Goal: Transaction & Acquisition: Book appointment/travel/reservation

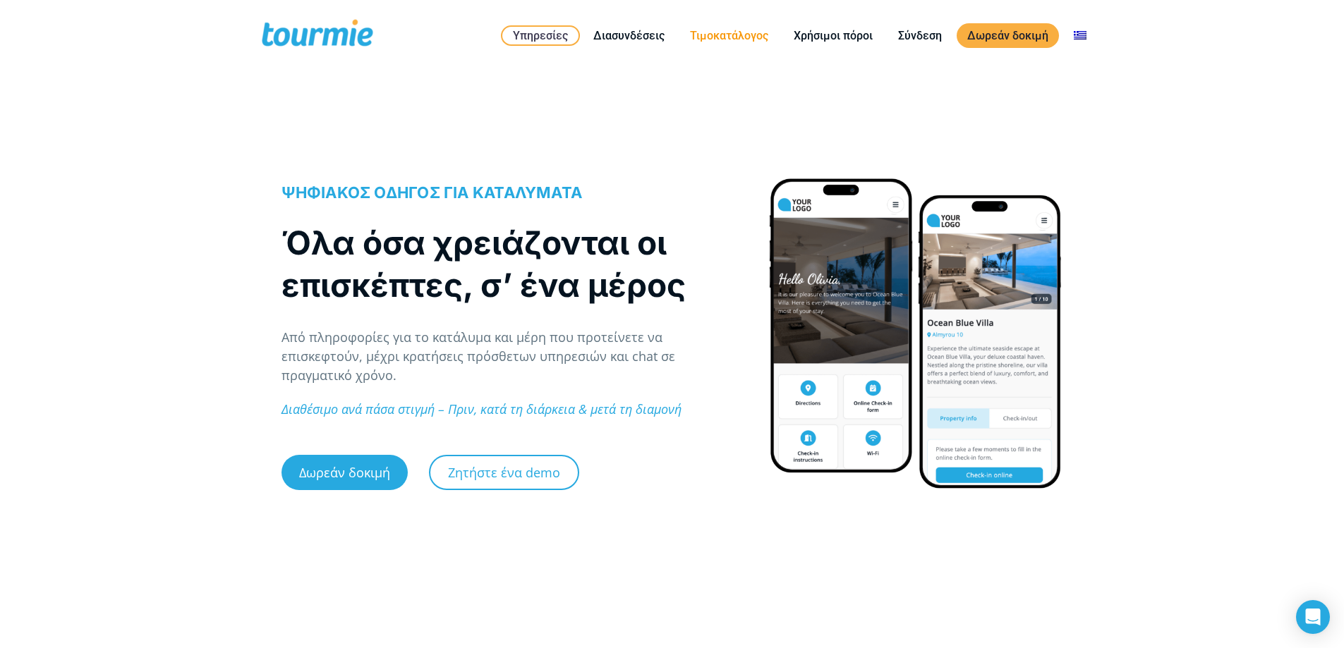
click at [747, 35] on link "Τιμοκατάλογος" at bounding box center [728, 36] width 99 height 18
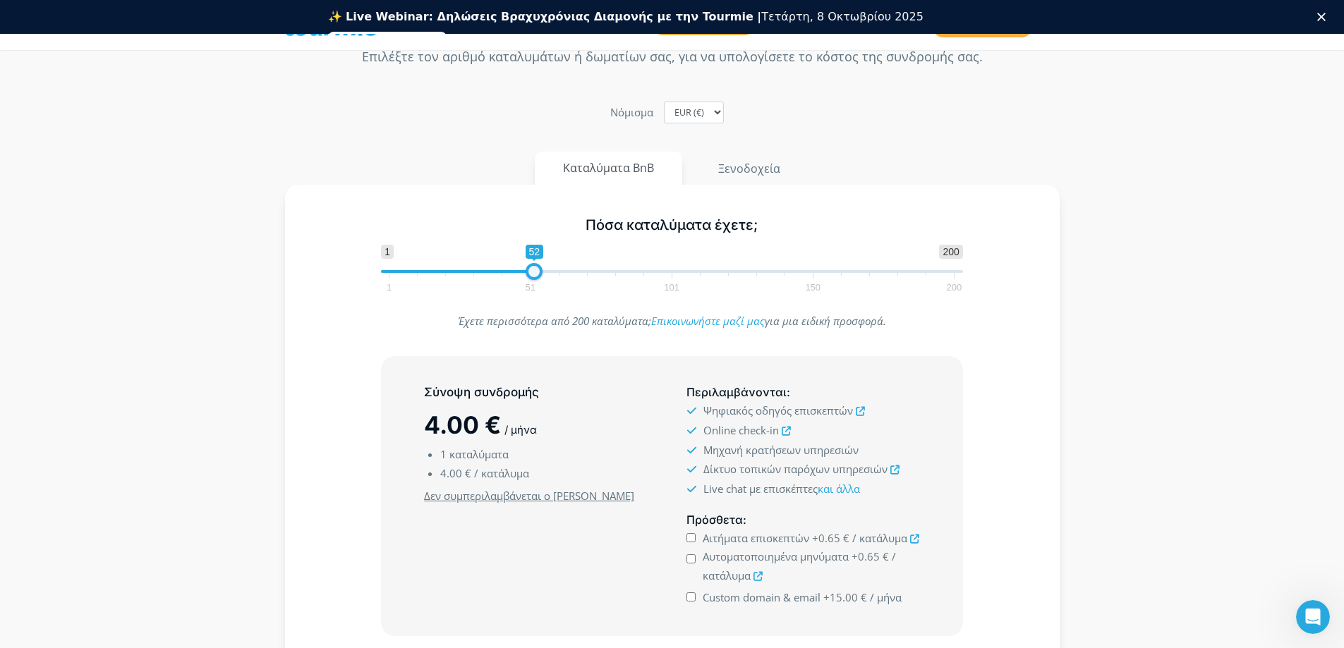
drag, startPoint x: 387, startPoint y: 235, endPoint x: 531, endPoint y: 253, distance: 145.0
click at [531, 253] on span "1 200 0 0 52 1 51 101 150 200" at bounding box center [672, 268] width 582 height 46
type input "51"
click at [530, 274] on span at bounding box center [531, 271] width 17 height 17
click at [756, 173] on button "Ξενοδοχεία" at bounding box center [749, 169] width 120 height 34
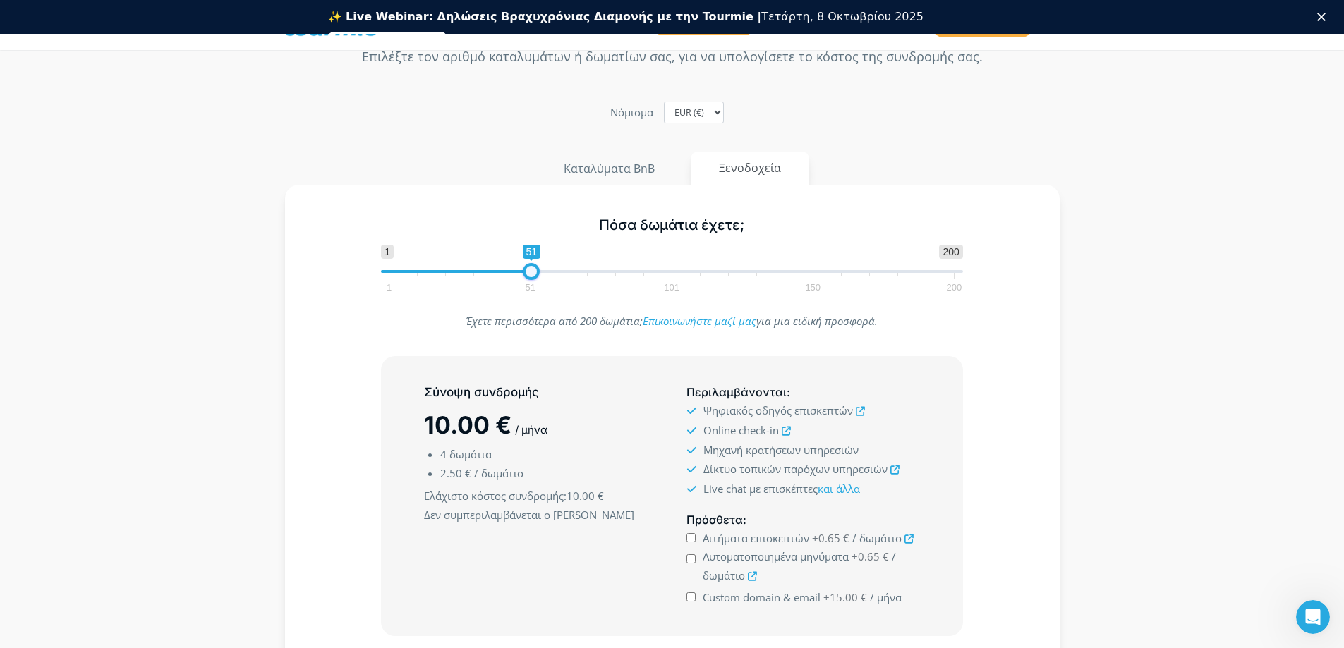
drag, startPoint x: 397, startPoint y: 267, endPoint x: 532, endPoint y: 273, distance: 134.8
click at [532, 273] on span at bounding box center [531, 271] width 17 height 17
type input "1"
drag, startPoint x: 532, startPoint y: 273, endPoint x: 362, endPoint y: 267, distance: 170.1
click at [362, 267] on div "Πόσα δωμάτια έχετε; 1 200 0 0 1 1 51 101 150 200 1" at bounding box center [671, 252] width 733 height 92
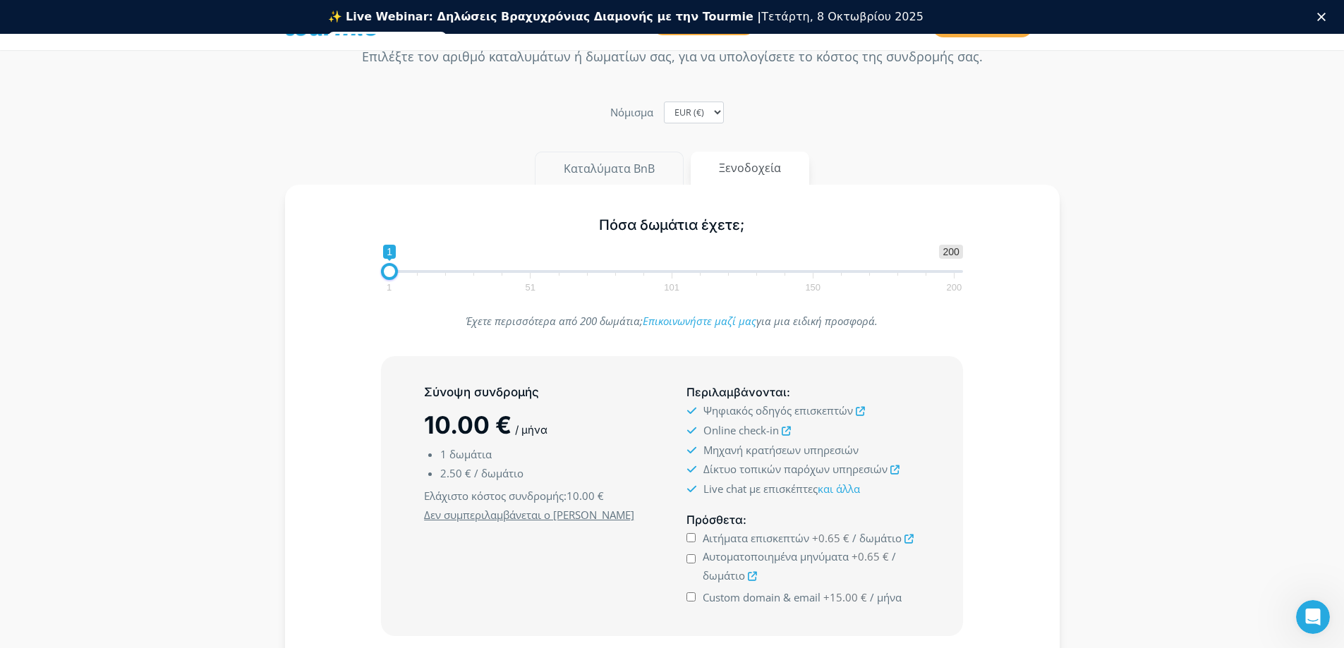
click at [621, 171] on button "Καταλύματα BnB" at bounding box center [609, 169] width 149 height 34
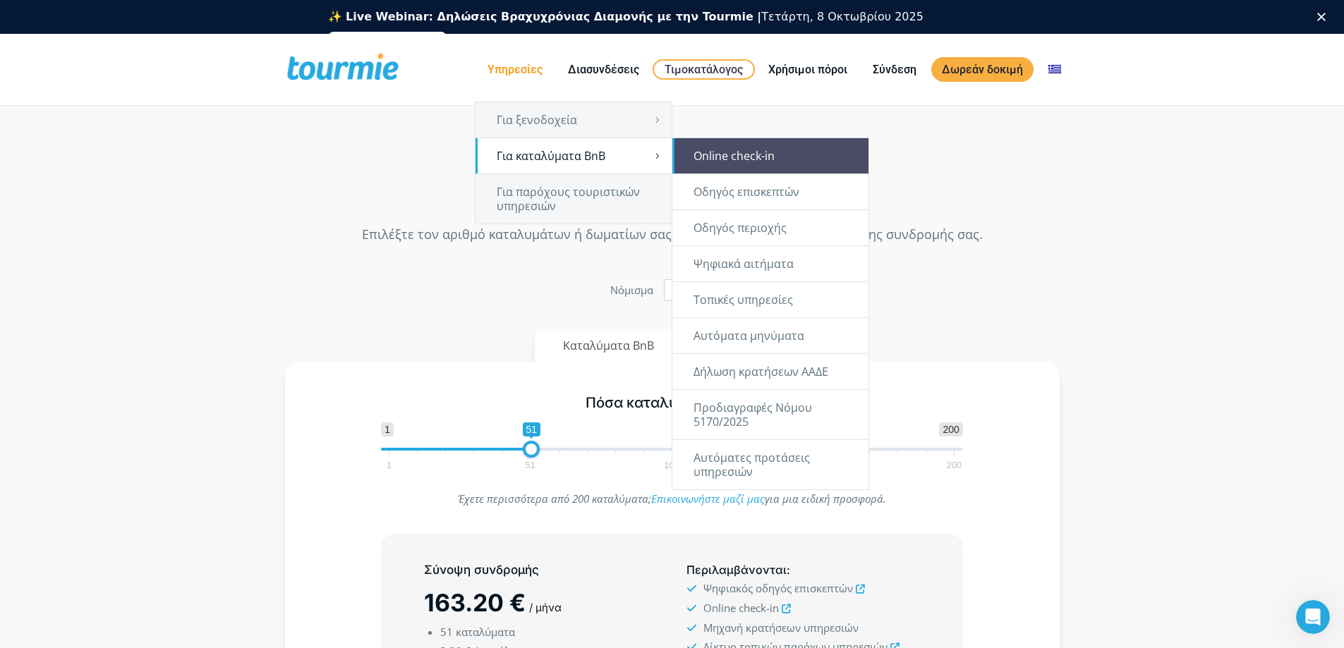
click at [788, 152] on link "Online check-in" at bounding box center [770, 155] width 196 height 35
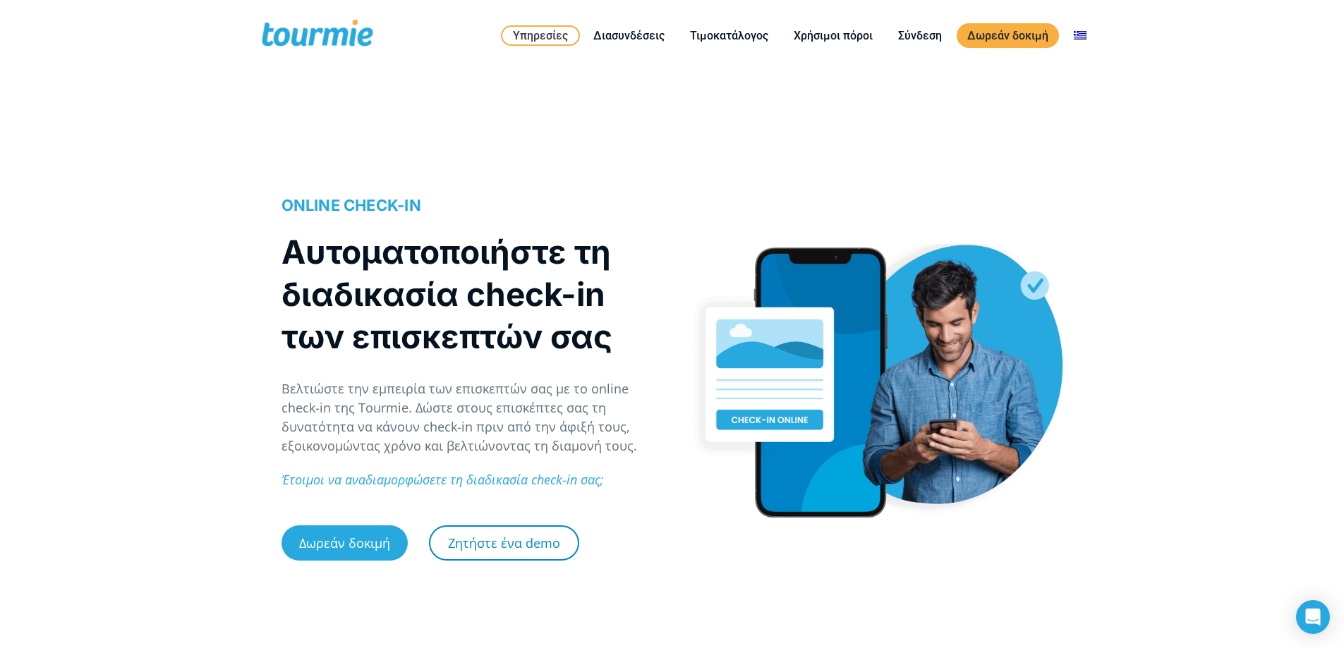
click at [504, 551] on link "Ζητήστε ένα demo" at bounding box center [504, 542] width 150 height 35
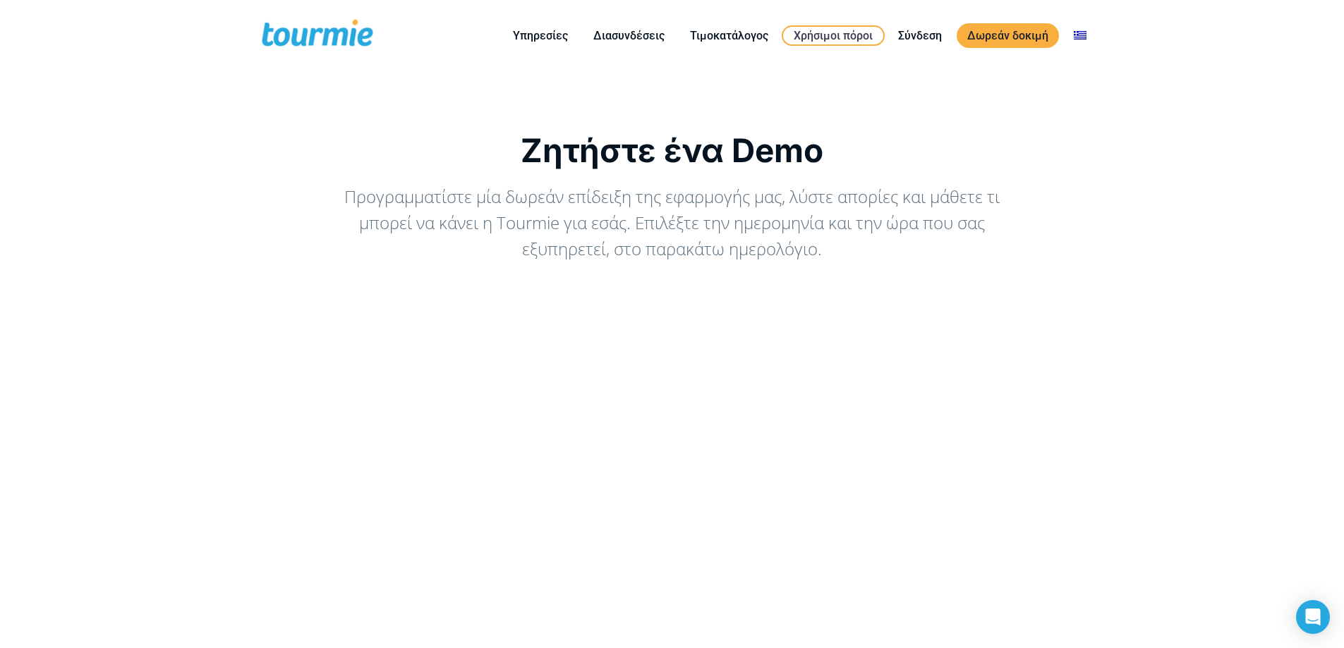
checkbox input "true"
